Goal: Navigation & Orientation: Find specific page/section

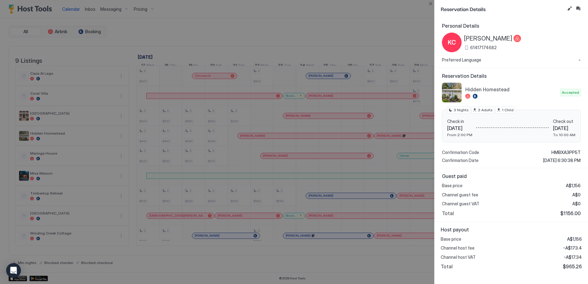
scroll to position [0, 283]
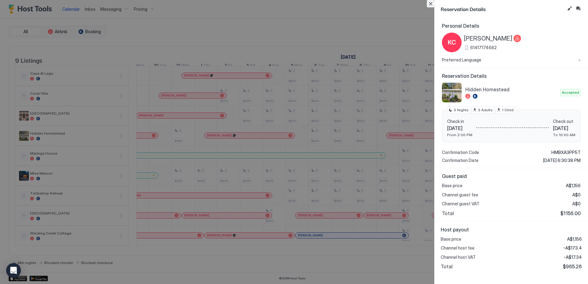
click at [428, 5] on button "Close" at bounding box center [430, 3] width 7 height 7
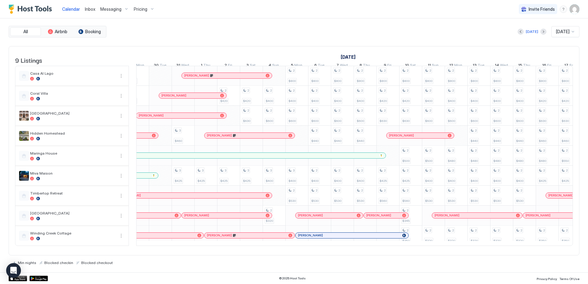
click at [92, 12] on link "Inbox" at bounding box center [90, 9] width 10 height 6
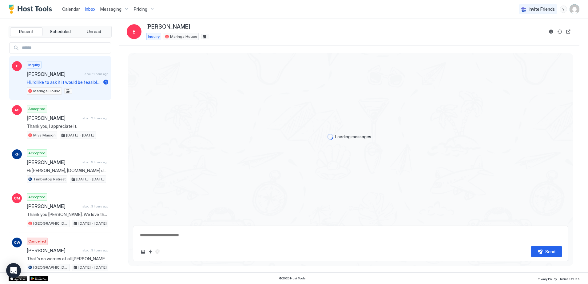
click at [70, 10] on span "Calendar" at bounding box center [71, 8] width 18 height 5
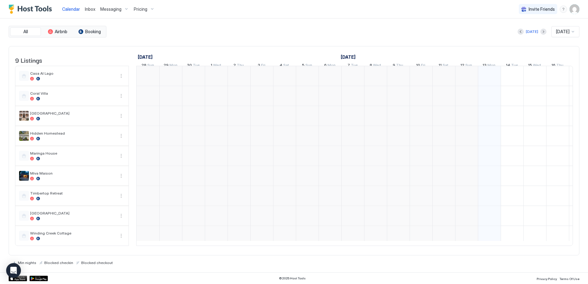
scroll to position [0, 341]
